Goal: Information Seeking & Learning: Learn about a topic

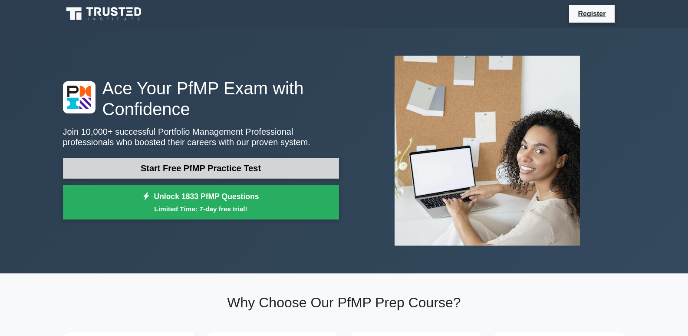
click at [241, 170] on link "Start Free PfMP Practice Test" at bounding box center [201, 168] width 276 height 21
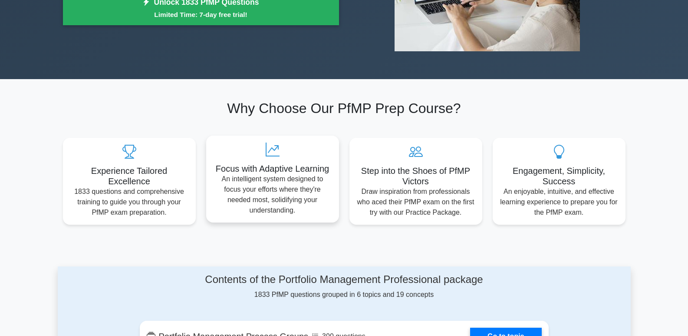
scroll to position [261, 0]
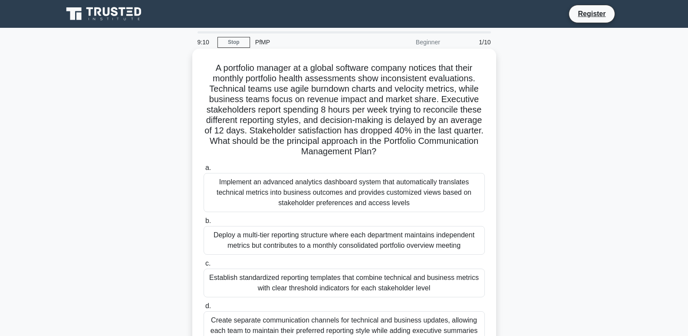
click at [245, 192] on div "Implement an advanced analytics dashboard system that automatically translates …" at bounding box center [344, 192] width 281 height 39
click at [204, 171] on input "a. Implement an advanced analytics dashboard system that automatically translat…" at bounding box center [204, 168] width 0 height 6
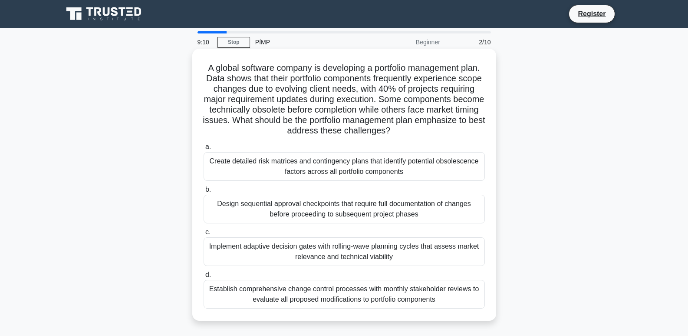
click at [242, 187] on label "b. Design sequential approval checkpoints that require full documentation of ch…" at bounding box center [344, 203] width 281 height 39
click at [204, 187] on input "b. Design sequential approval checkpoints that require full documentation of ch…" at bounding box center [204, 190] width 0 height 6
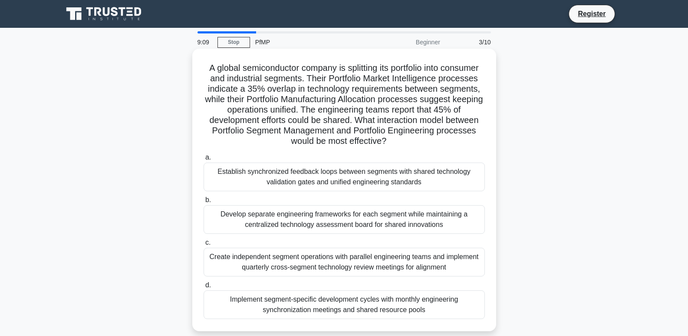
click at [248, 171] on div "Establish synchronized feedback loops between segments with shared technology v…" at bounding box center [344, 176] width 281 height 29
click at [204, 160] on input "a. Establish synchronized feedback loops between segments with shared technolog…" at bounding box center [204, 158] width 0 height 6
